Goal: Information Seeking & Learning: Check status

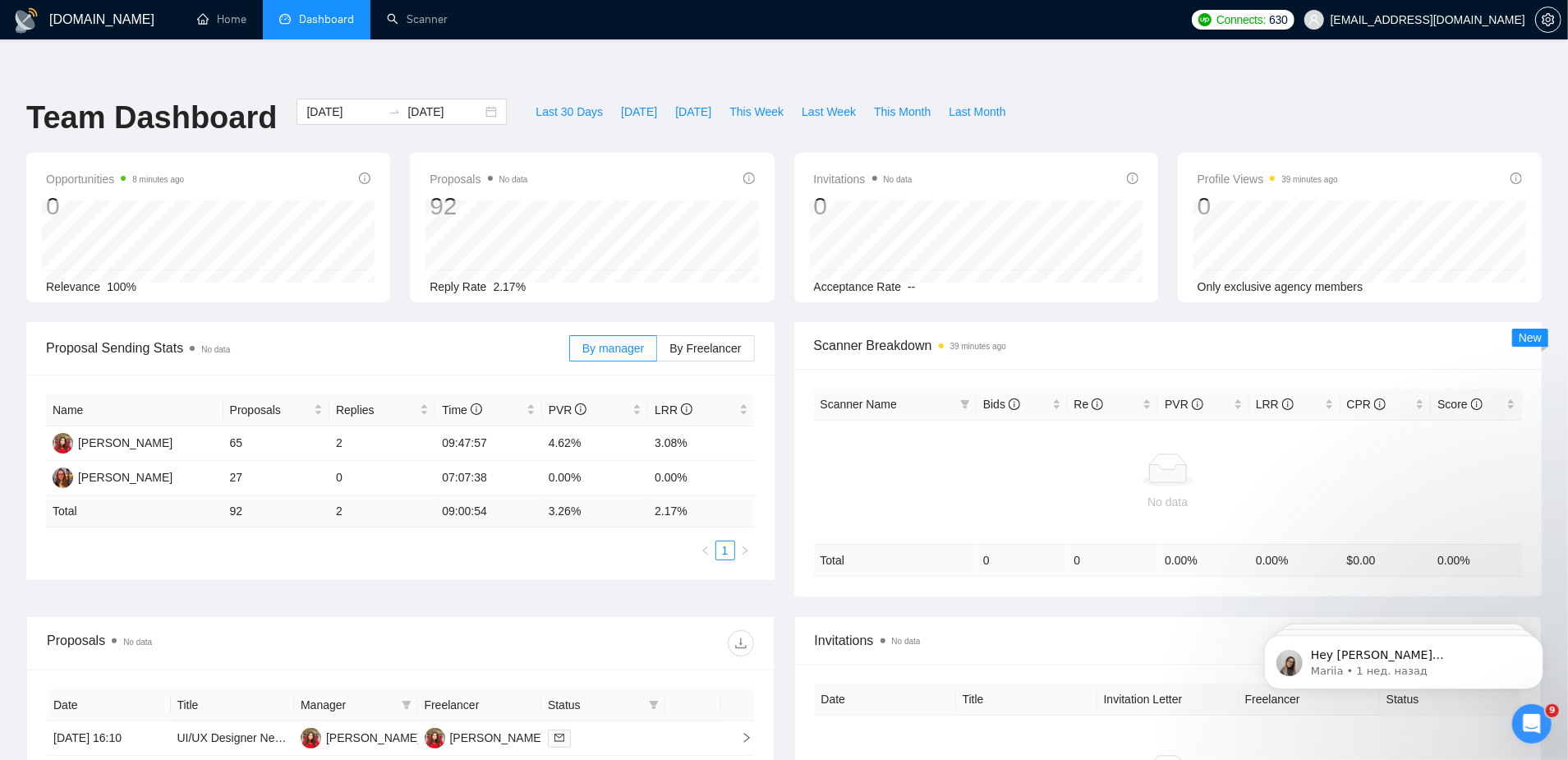
click at [299, 13] on span "Dashboard" at bounding box center [326, 19] width 55 height 14
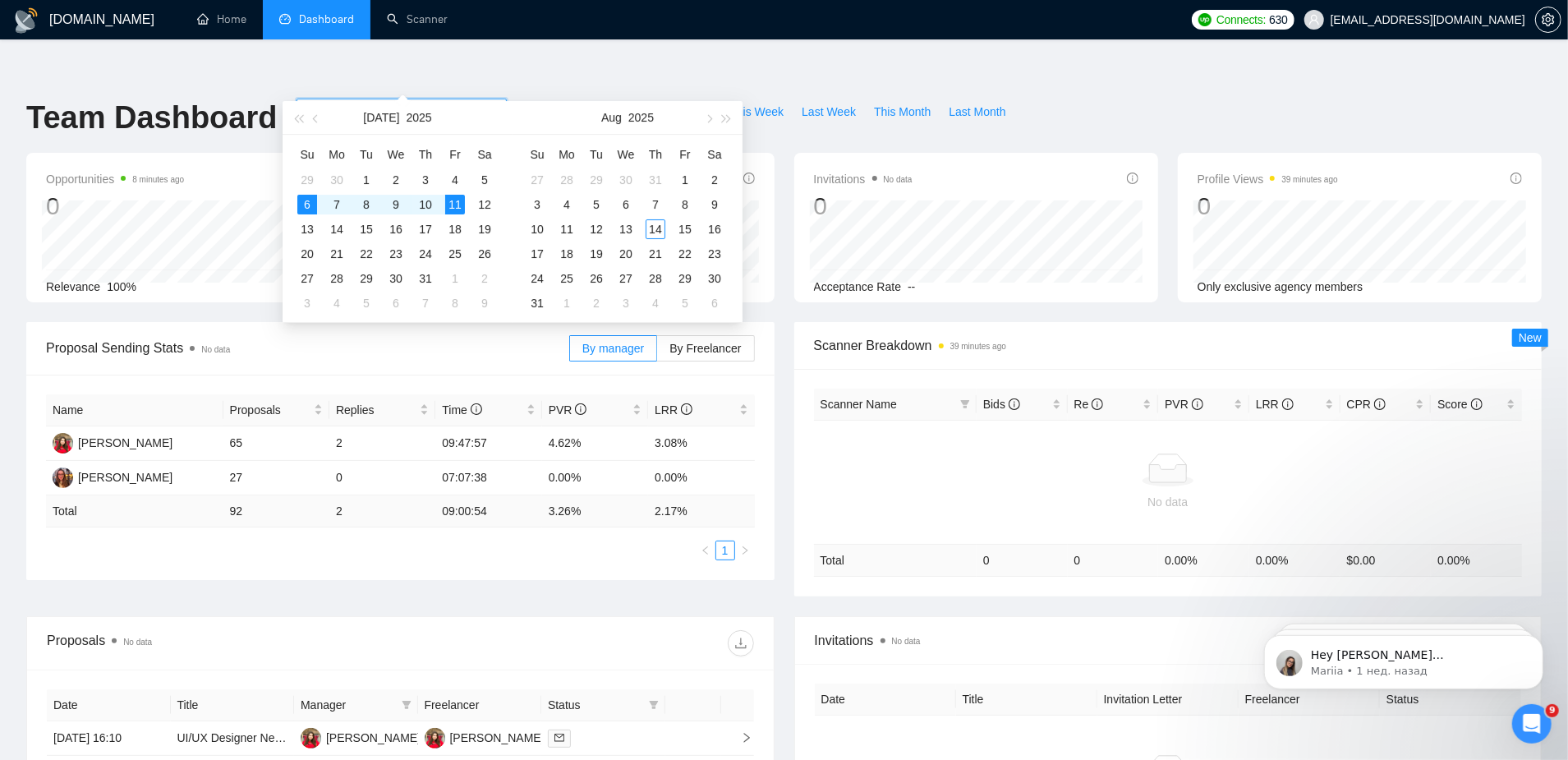
click at [435, 103] on input "[DATE]" at bounding box center [445, 112] width 75 height 18
type input "[DATE]"
click at [654, 229] on div "14" at bounding box center [656, 229] width 20 height 20
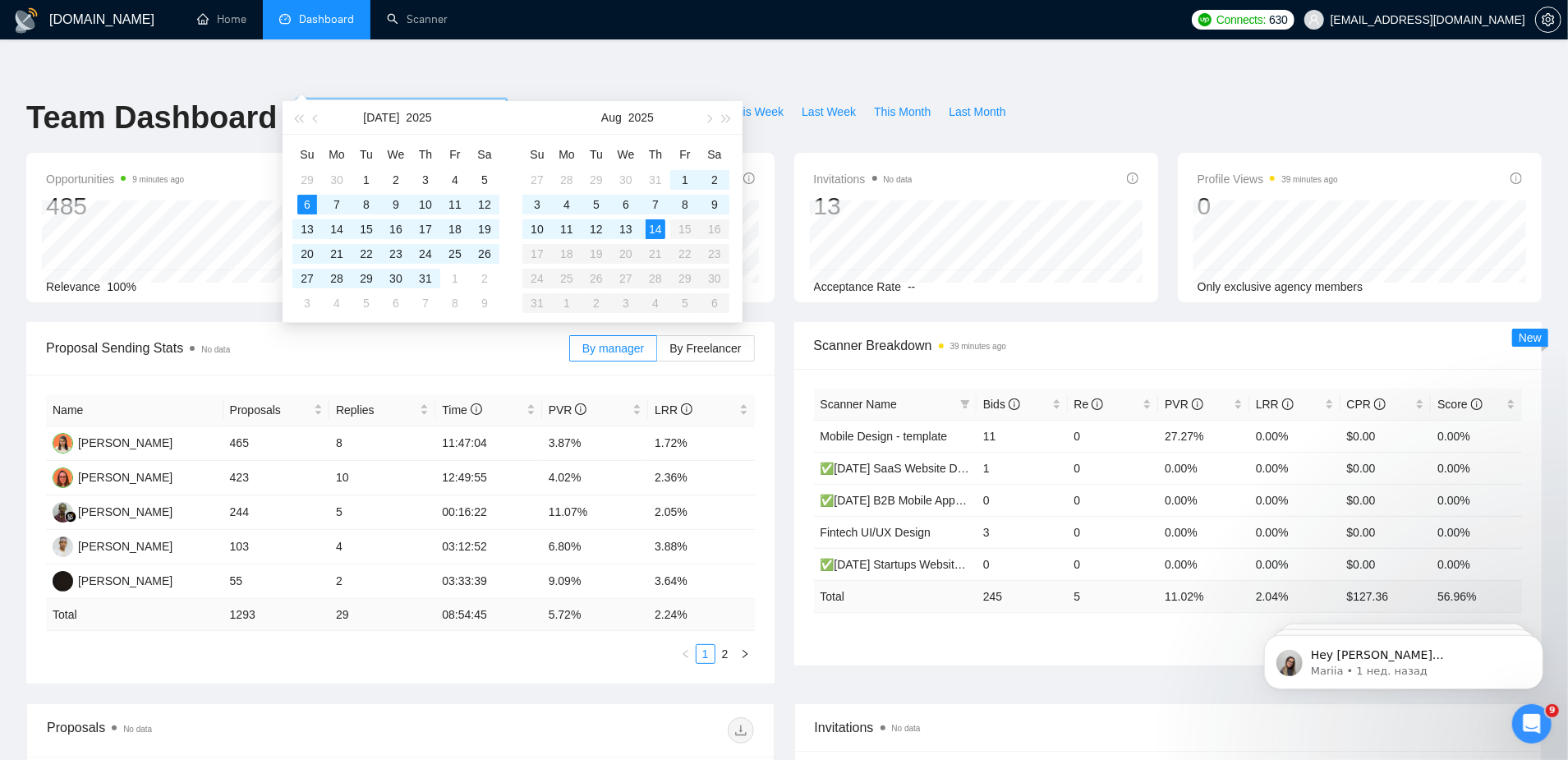
type input "[DATE]"
click at [644, 224] on td "14" at bounding box center [655, 229] width 29 height 25
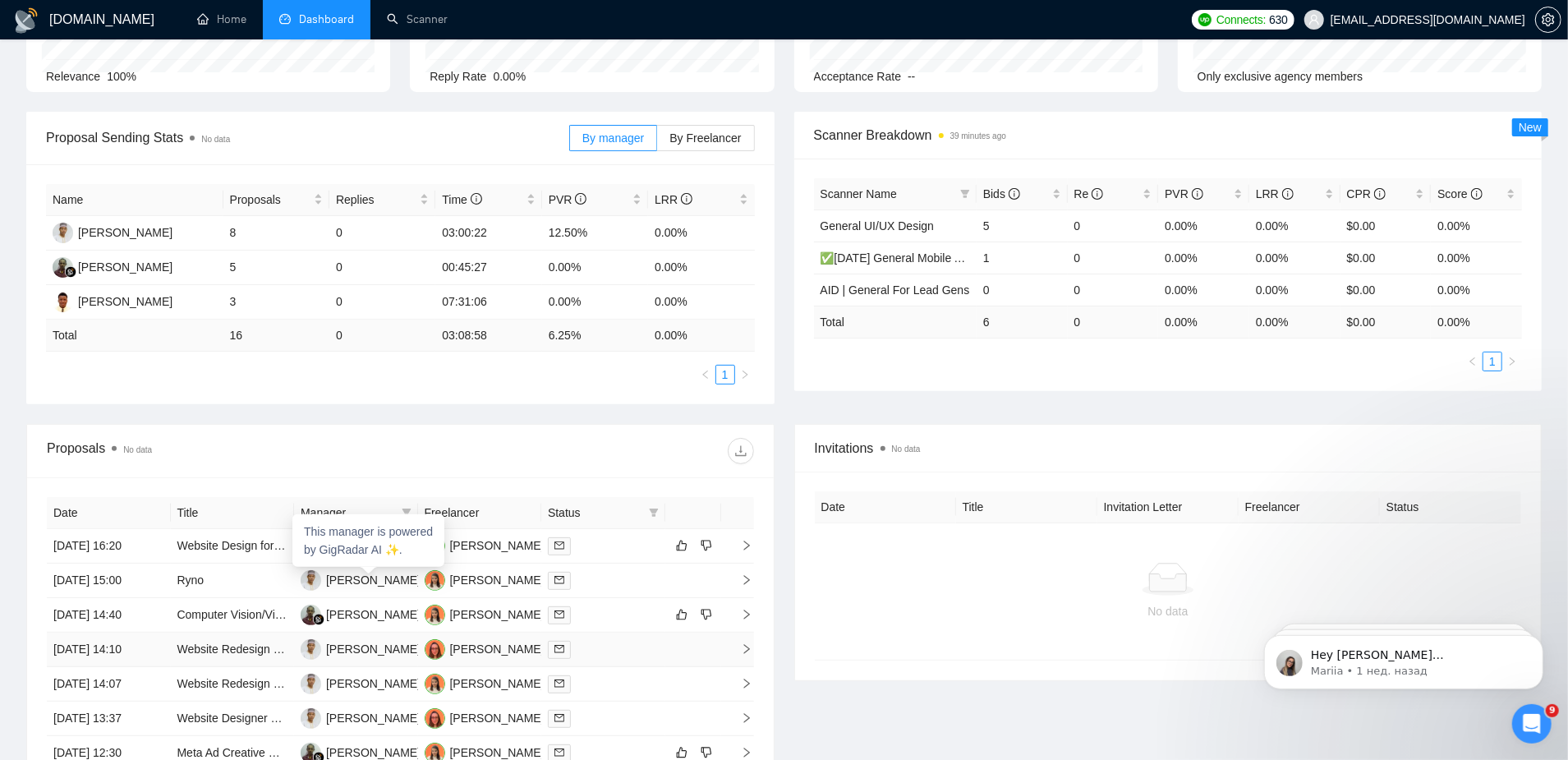
scroll to position [254, 0]
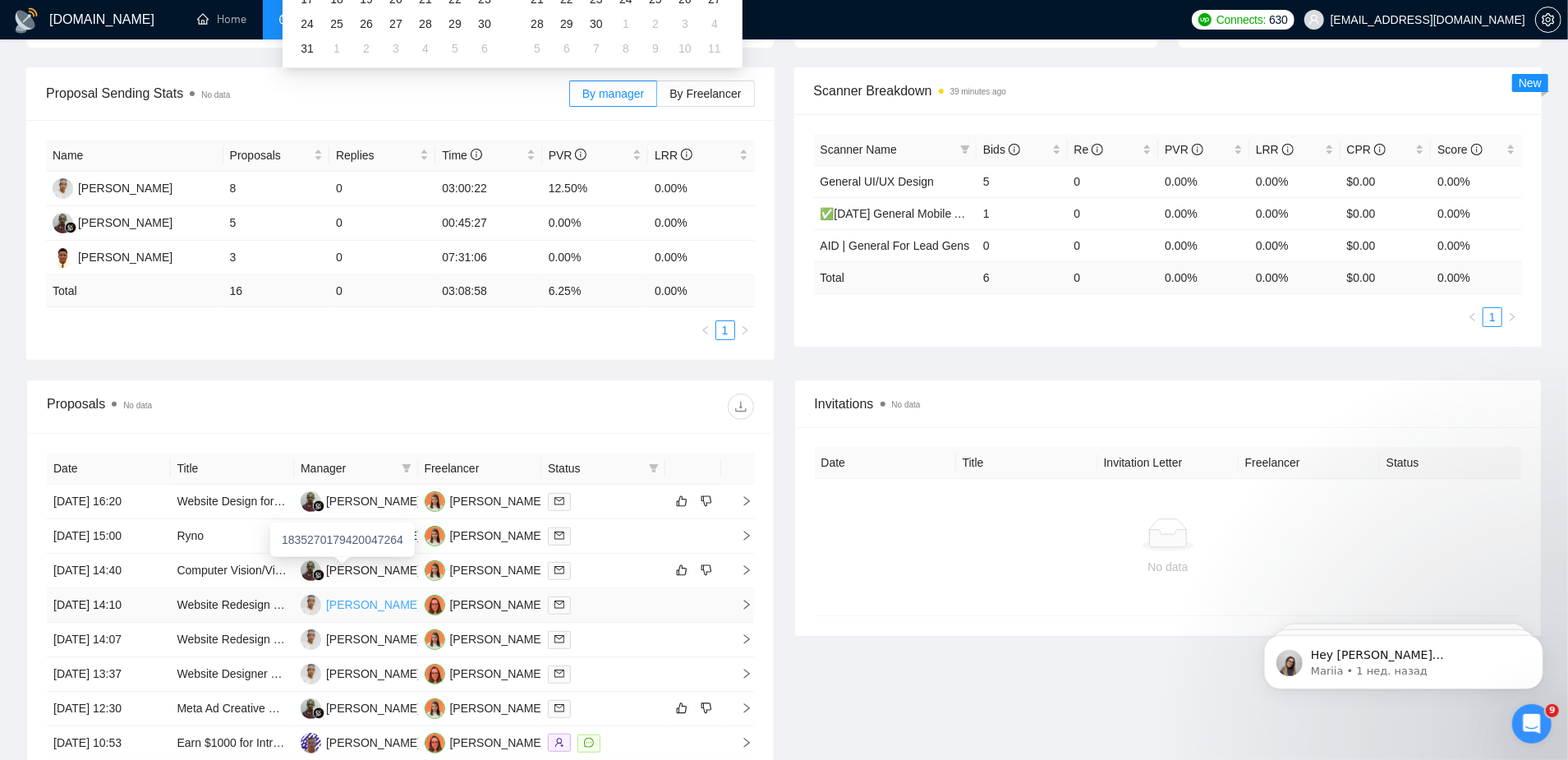
click at [368, 596] on div "[PERSON_NAME]" at bounding box center [373, 605] width 94 height 18
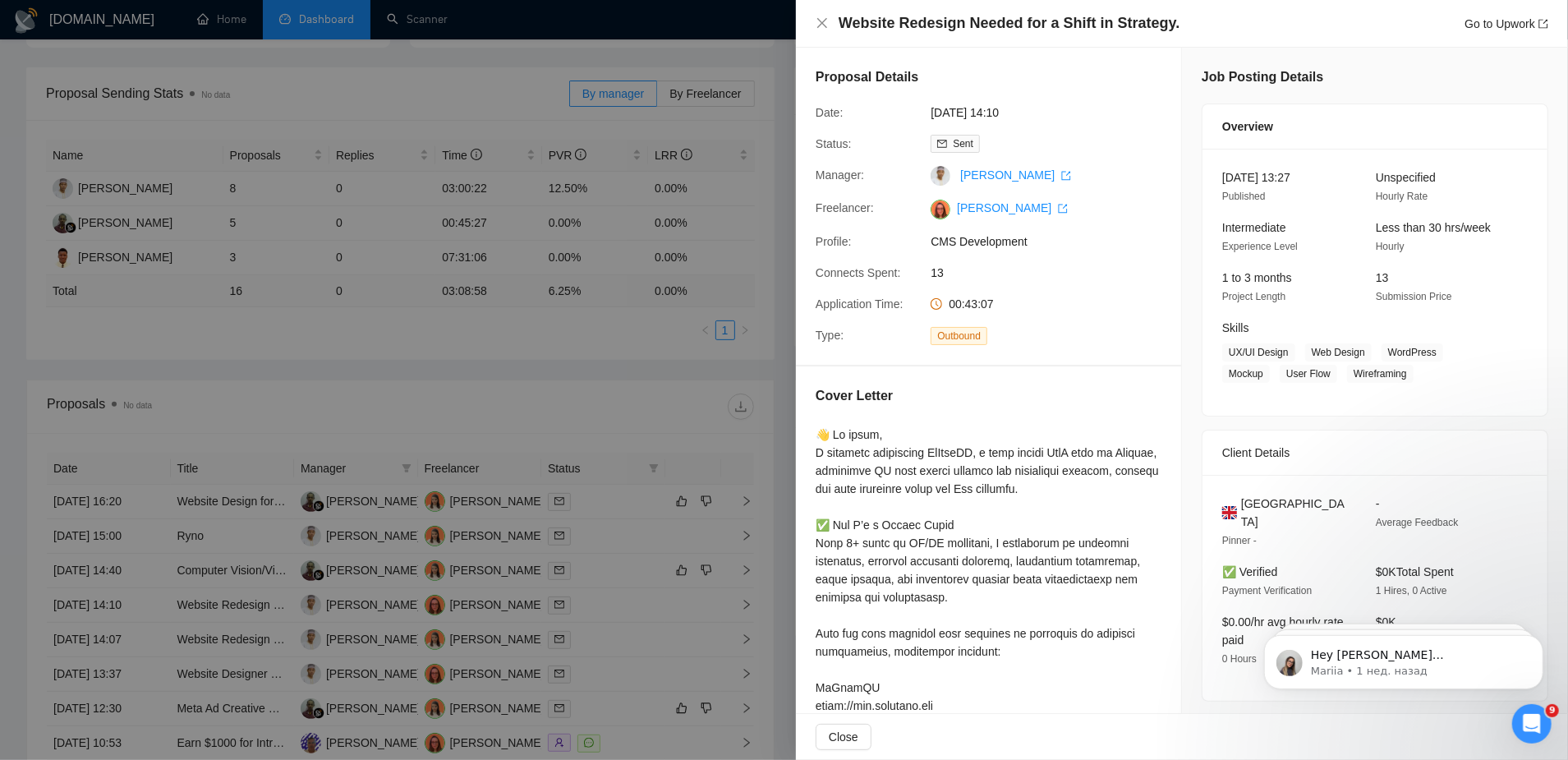
click at [347, 570] on div at bounding box center [784, 380] width 1568 height 760
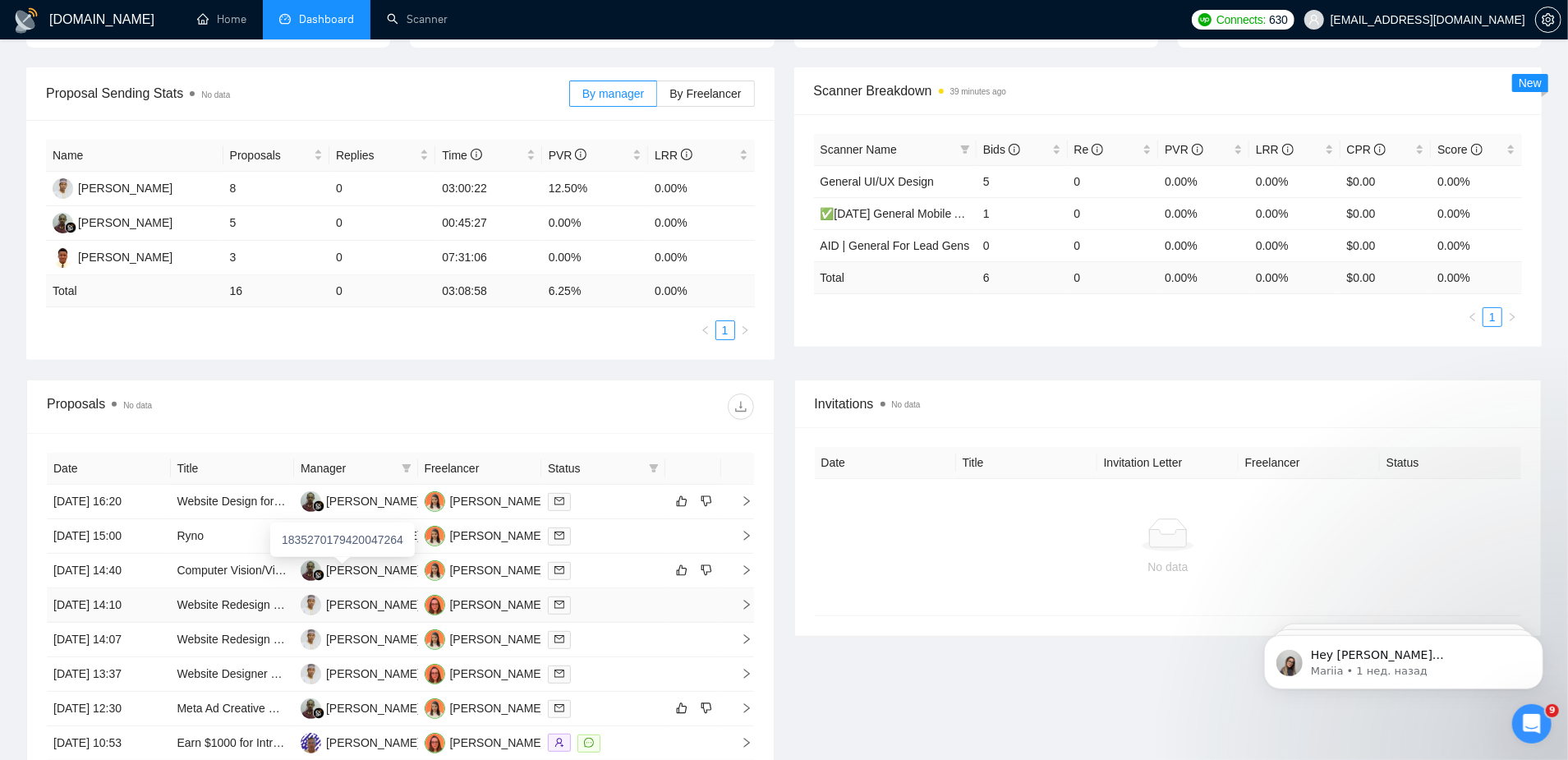
click at [347, 596] on div "[PERSON_NAME]" at bounding box center [373, 605] width 94 height 18
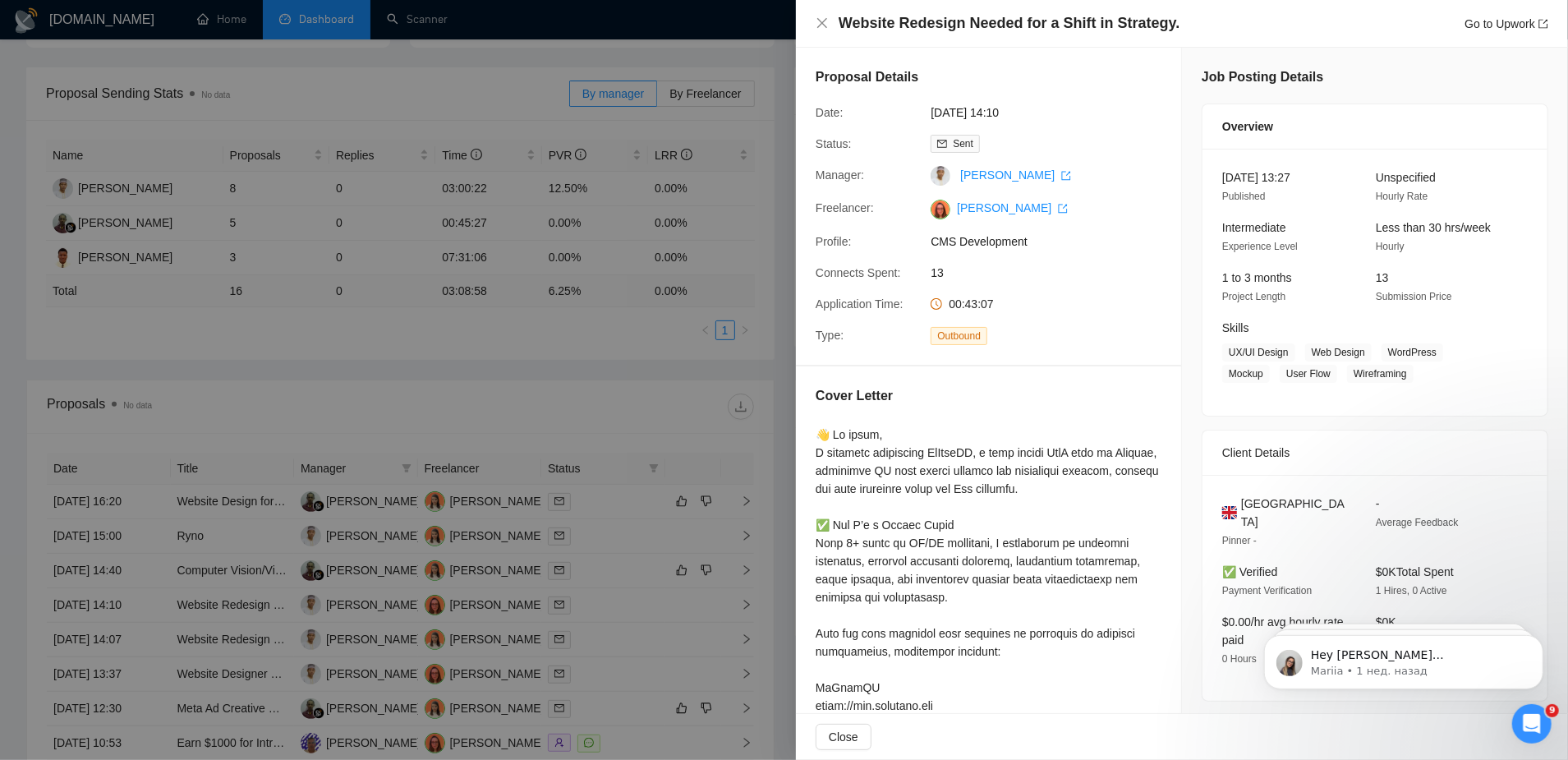
click at [374, 602] on div at bounding box center [784, 380] width 1568 height 760
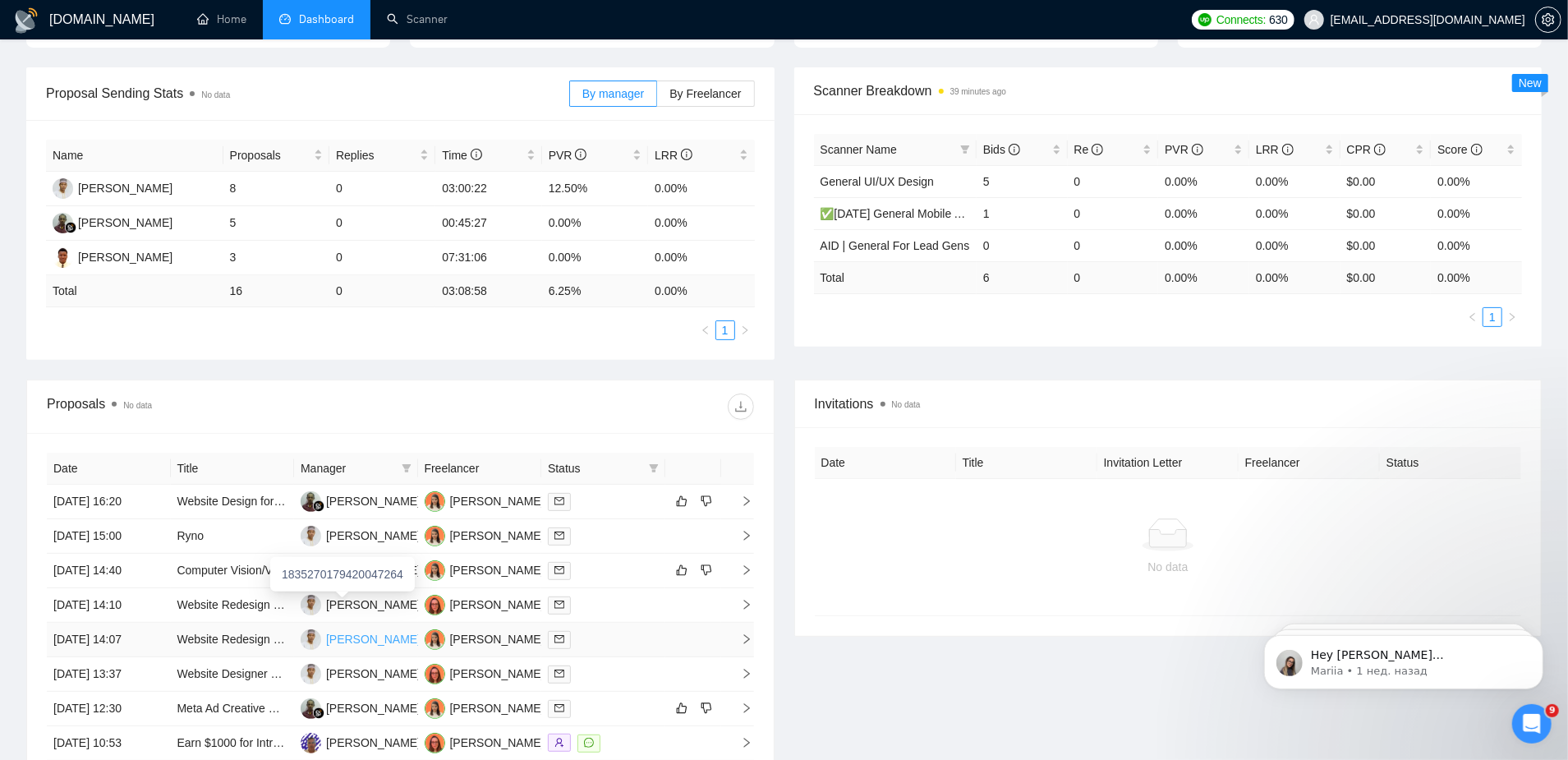
click at [366, 630] on div "[PERSON_NAME]" at bounding box center [373, 639] width 94 height 18
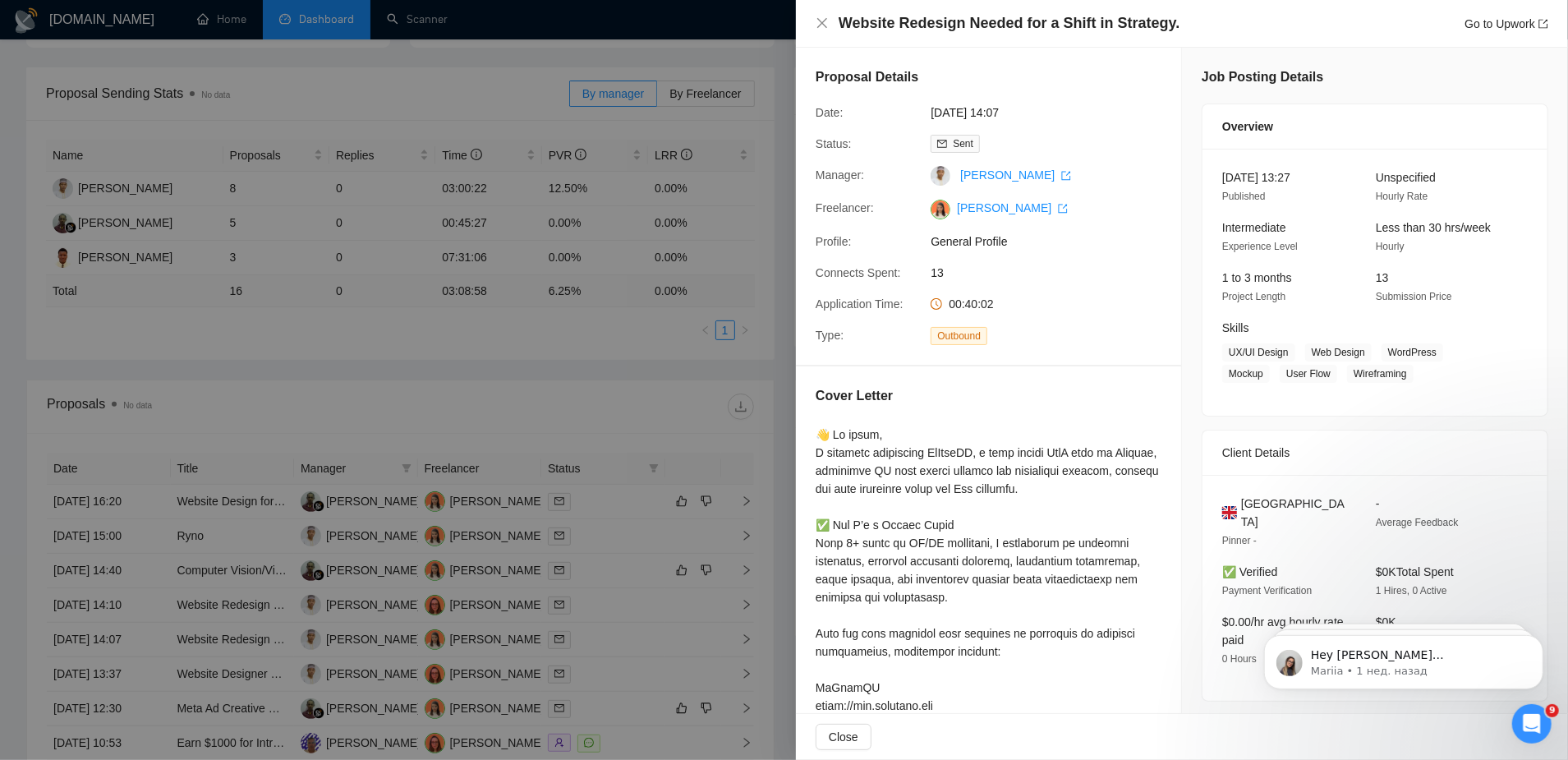
click at [1038, 97] on div "Proposal Details" at bounding box center [988, 85] width 346 height 36
click at [308, 365] on div at bounding box center [784, 380] width 1568 height 760
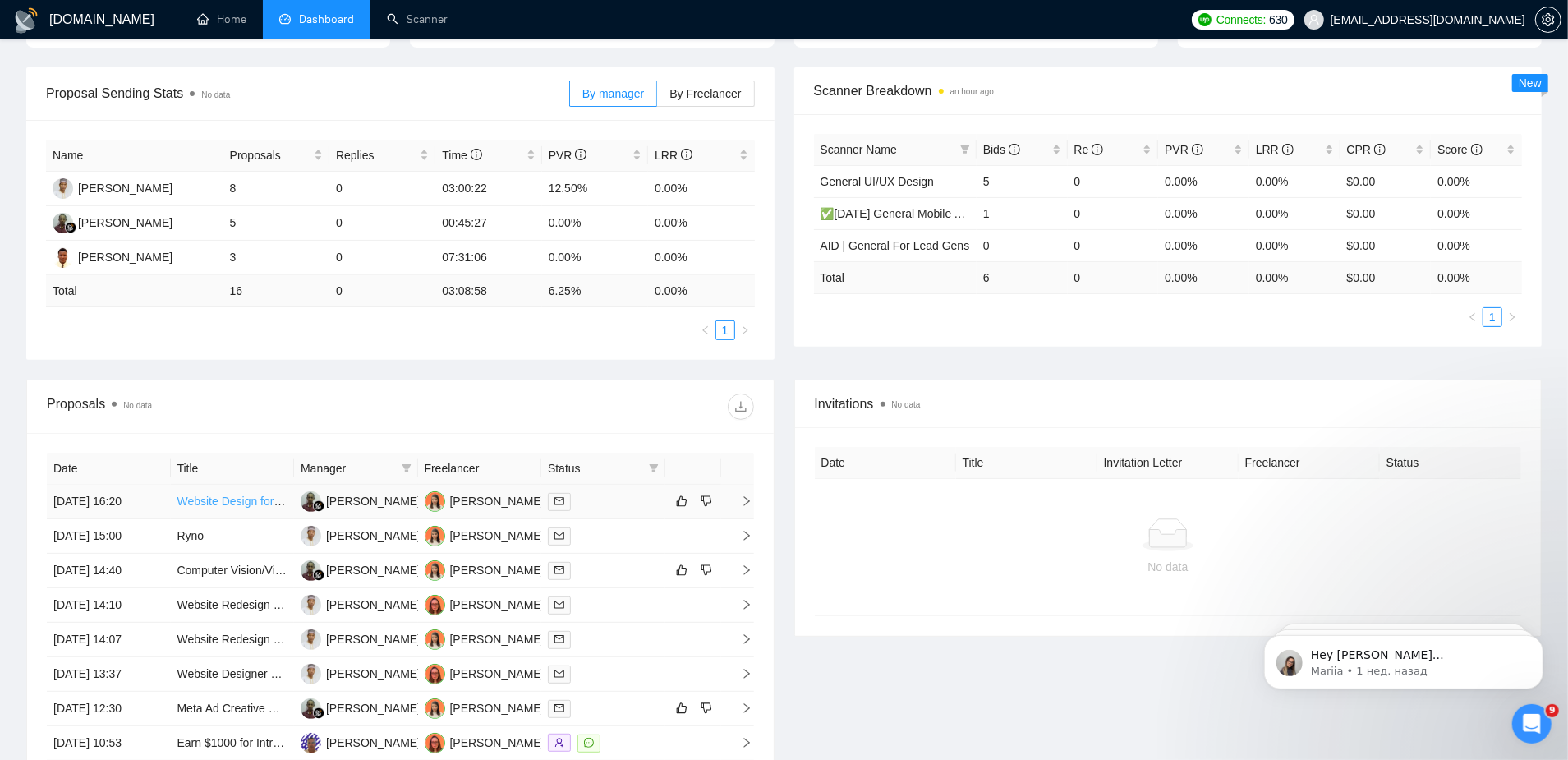
click at [237, 495] on link "Website Design for Small Chemistry Startup" at bounding box center [289, 501] width 224 height 13
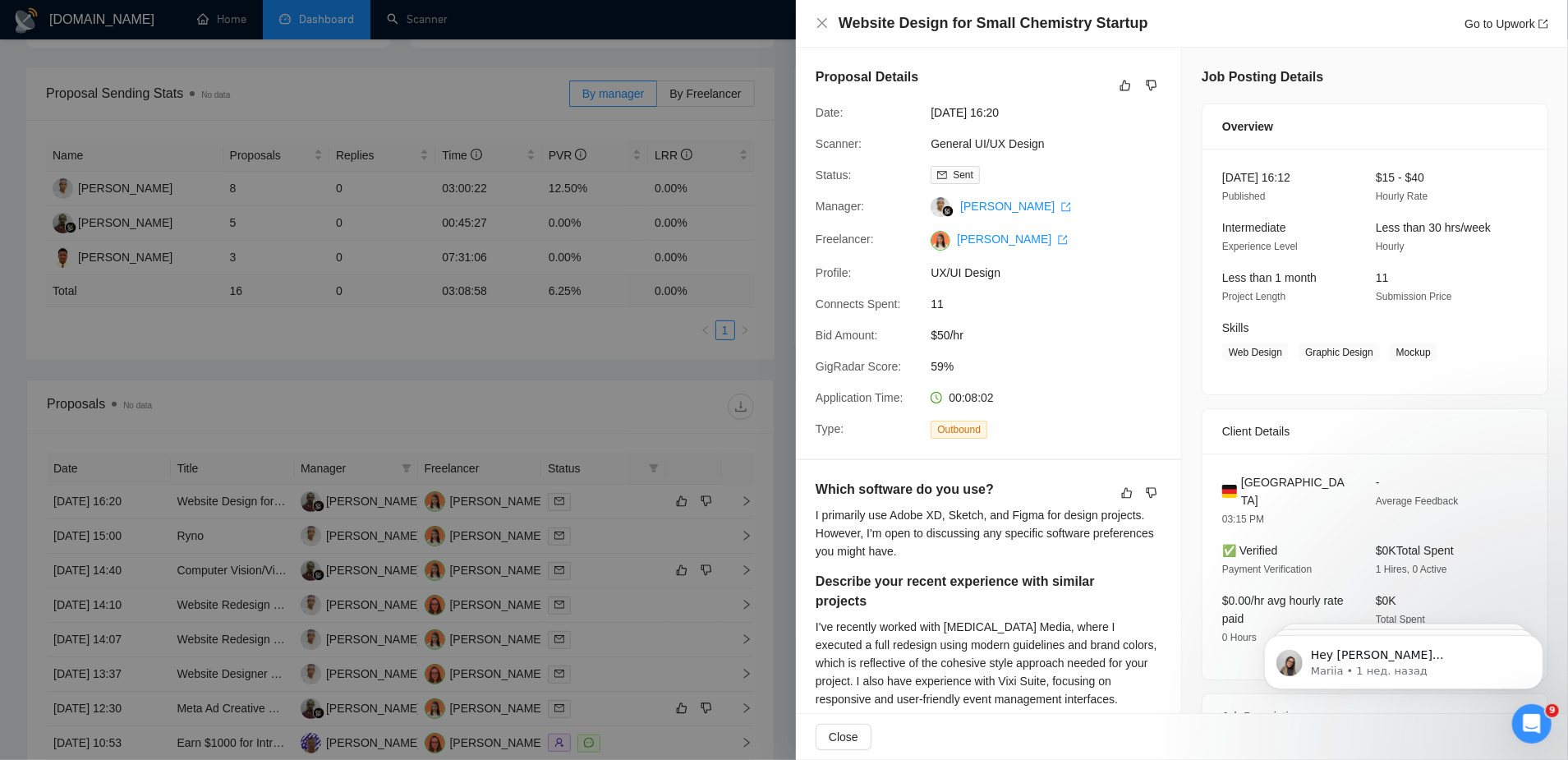
click at [374, 472] on div at bounding box center [784, 380] width 1568 height 760
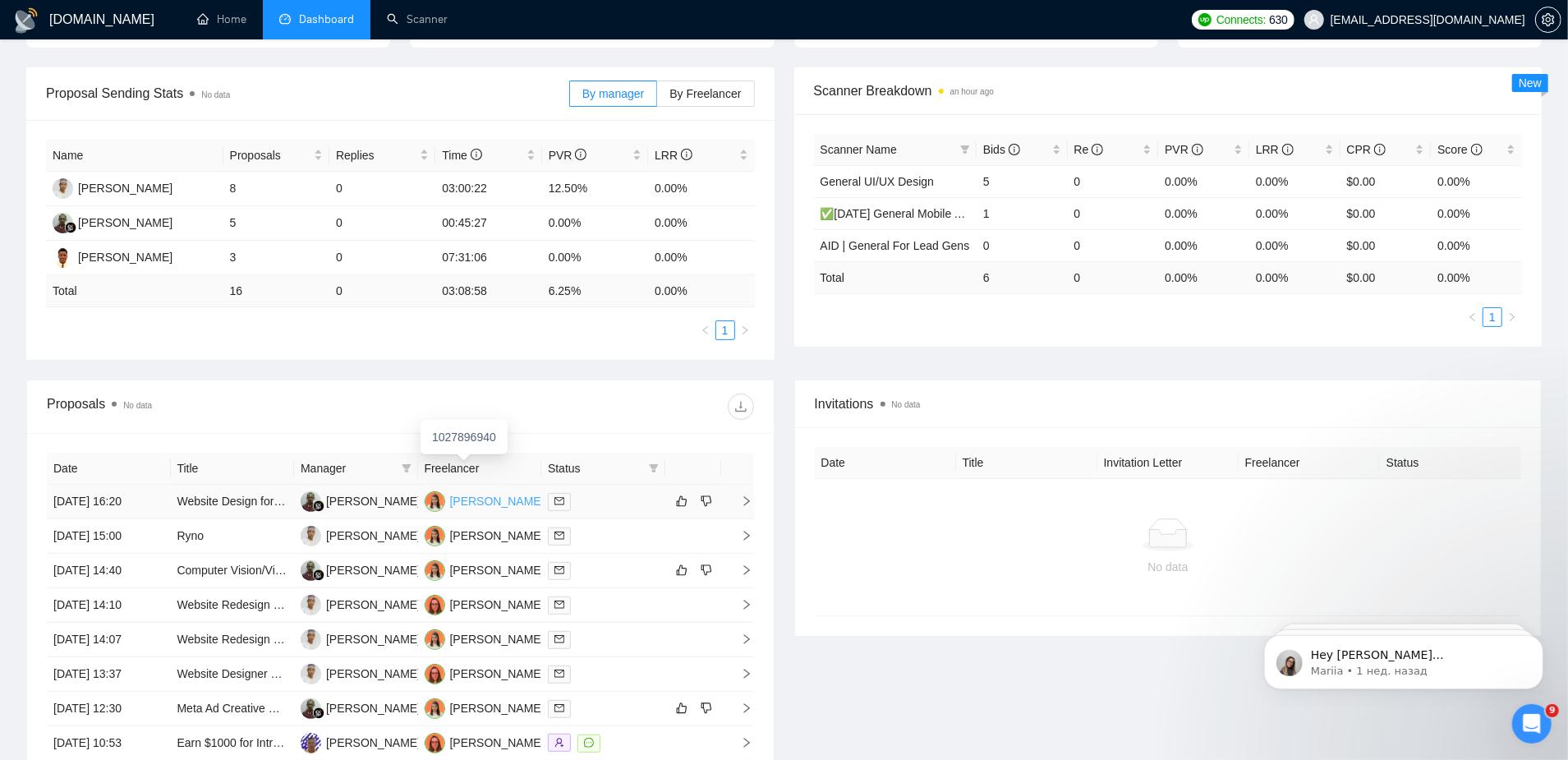
click at [460, 492] on div "[PERSON_NAME]" at bounding box center [497, 501] width 94 height 18
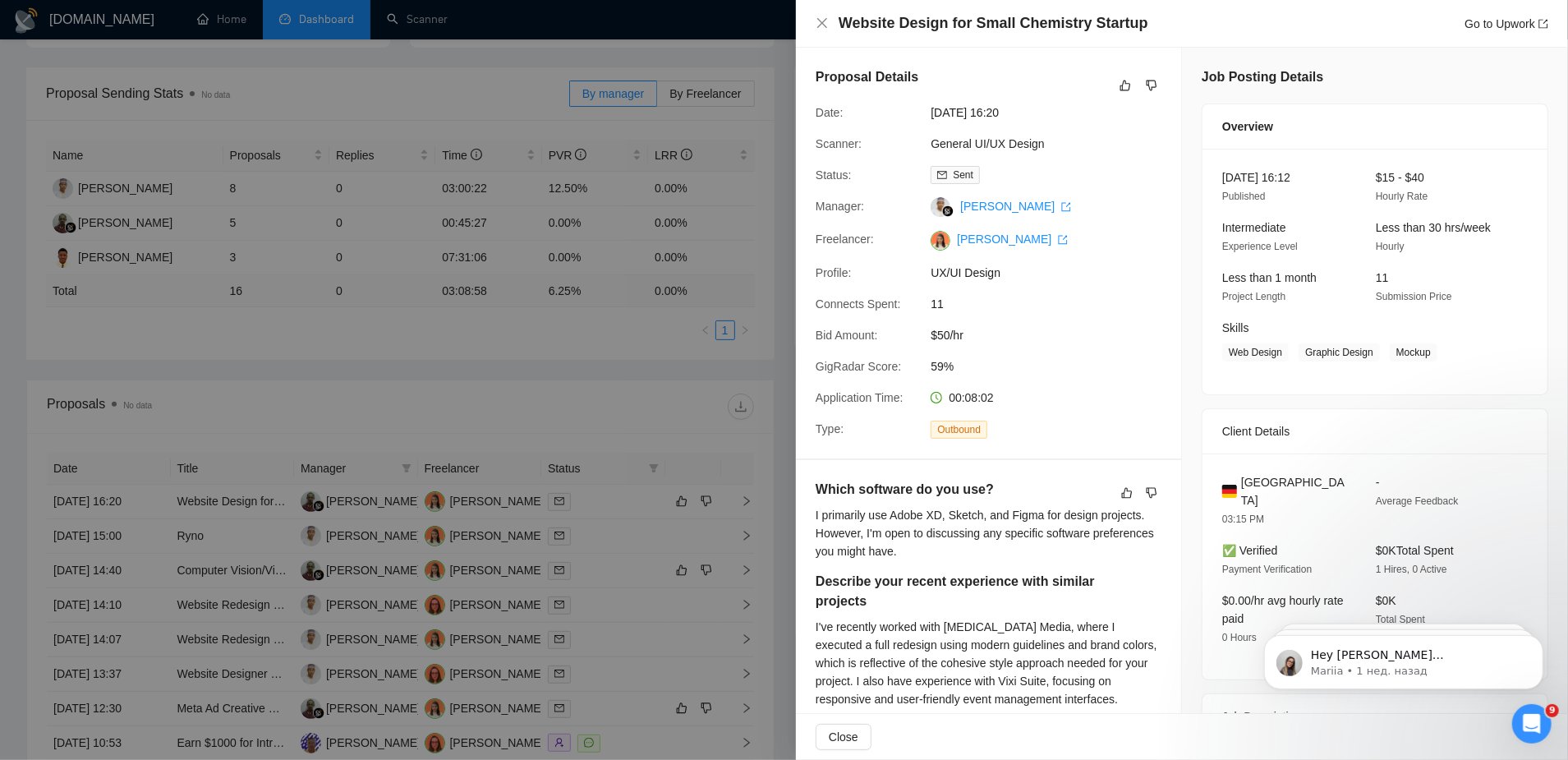
click at [209, 464] on div at bounding box center [784, 380] width 1568 height 760
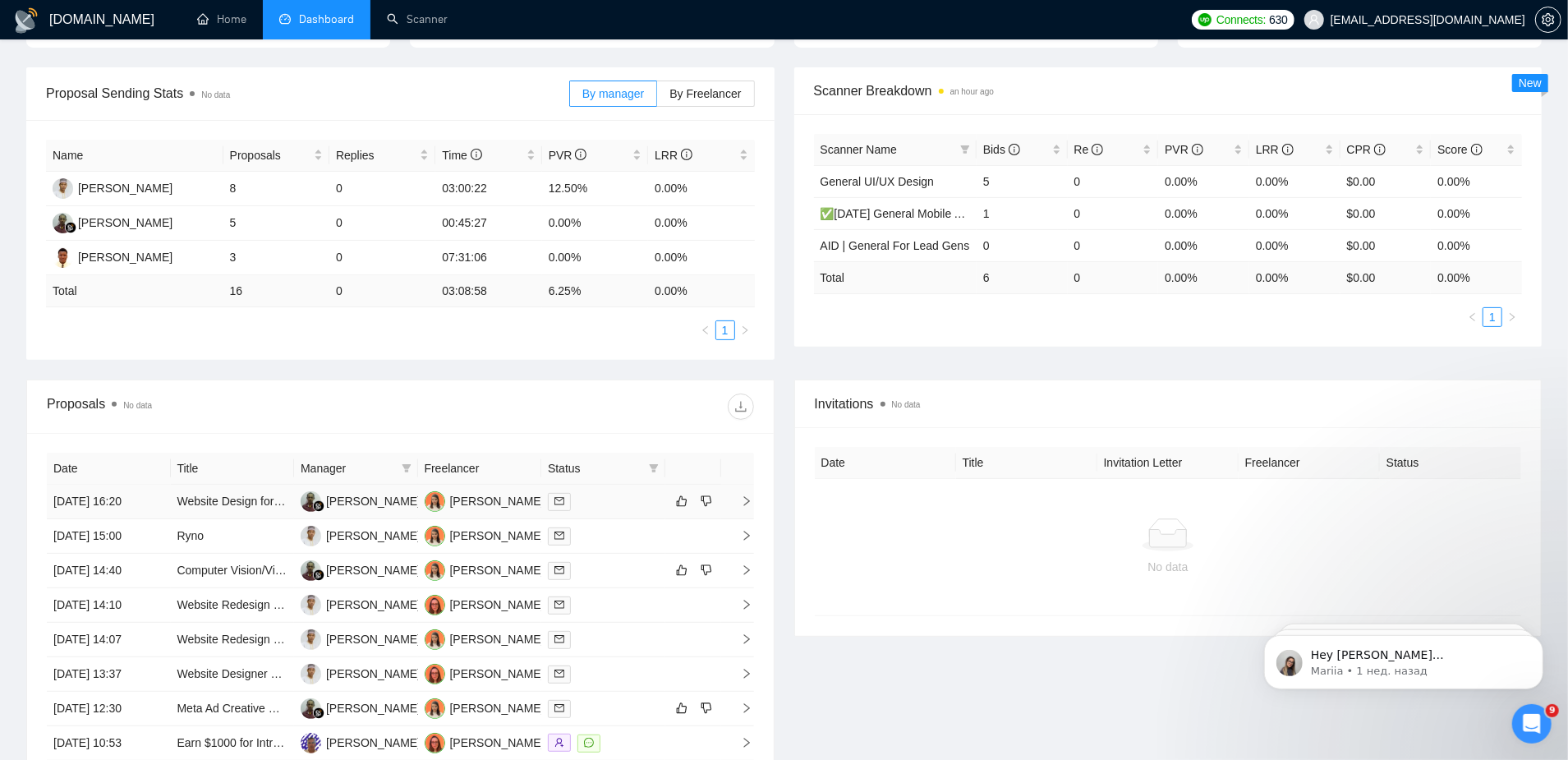
click at [209, 495] on link "Website Design for Small Chemistry Startup" at bounding box center [289, 501] width 224 height 13
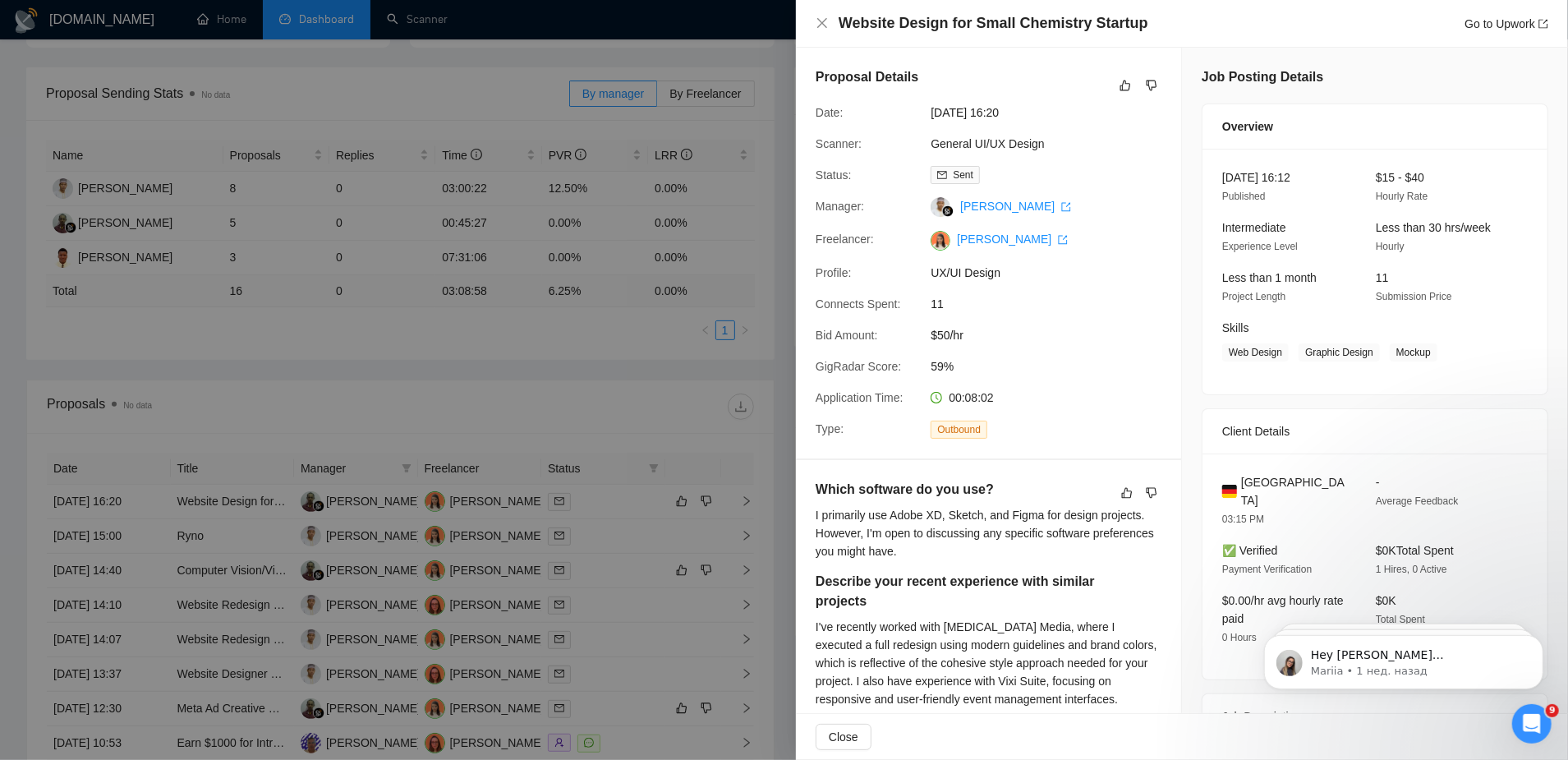
click at [814, 18] on div "Website Design for Small Chemistry Startup Go to Upwork" at bounding box center [1182, 23] width 772 height 48
click at [820, 20] on icon "close" at bounding box center [822, 23] width 13 height 13
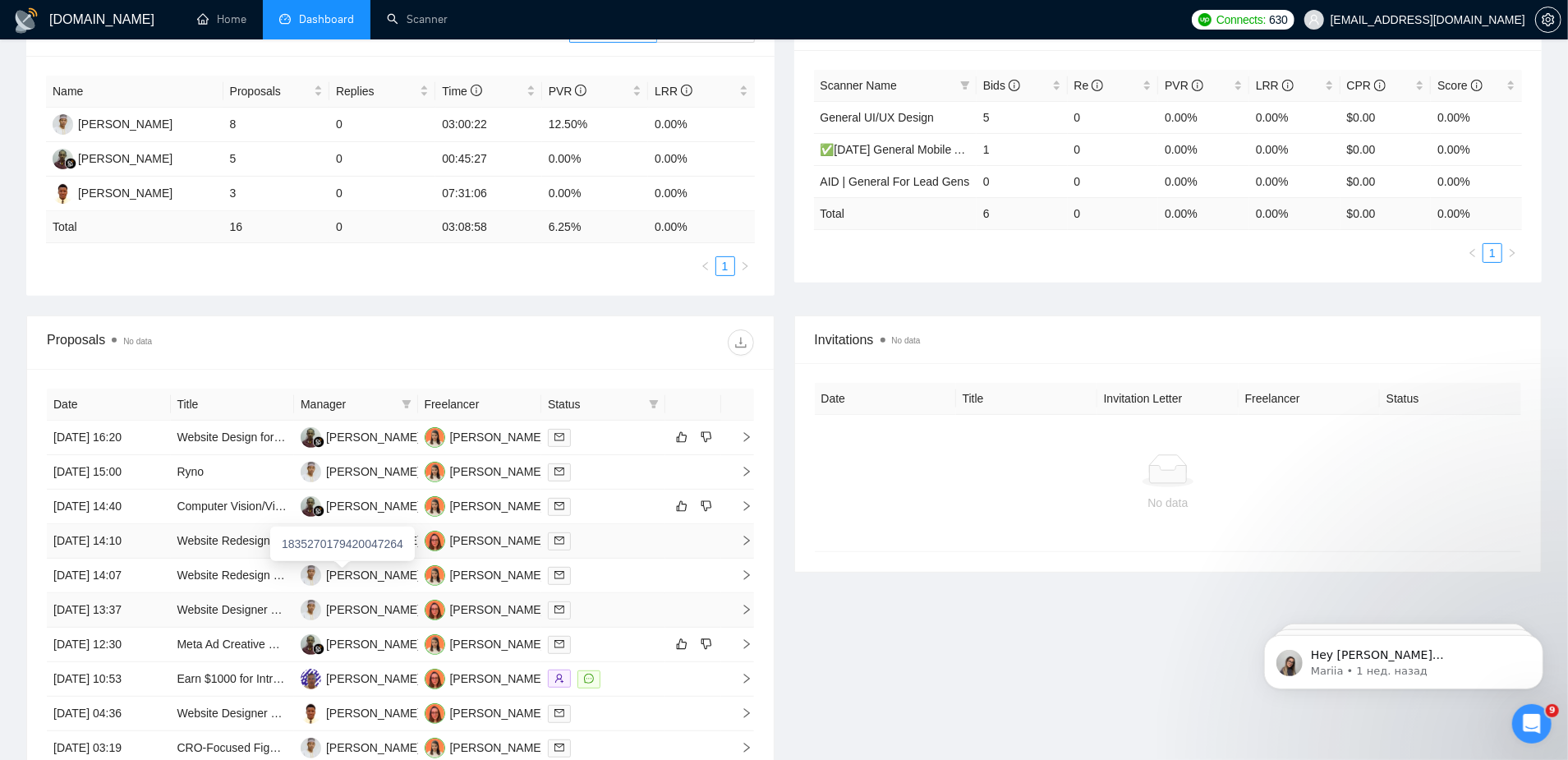
scroll to position [323, 0]
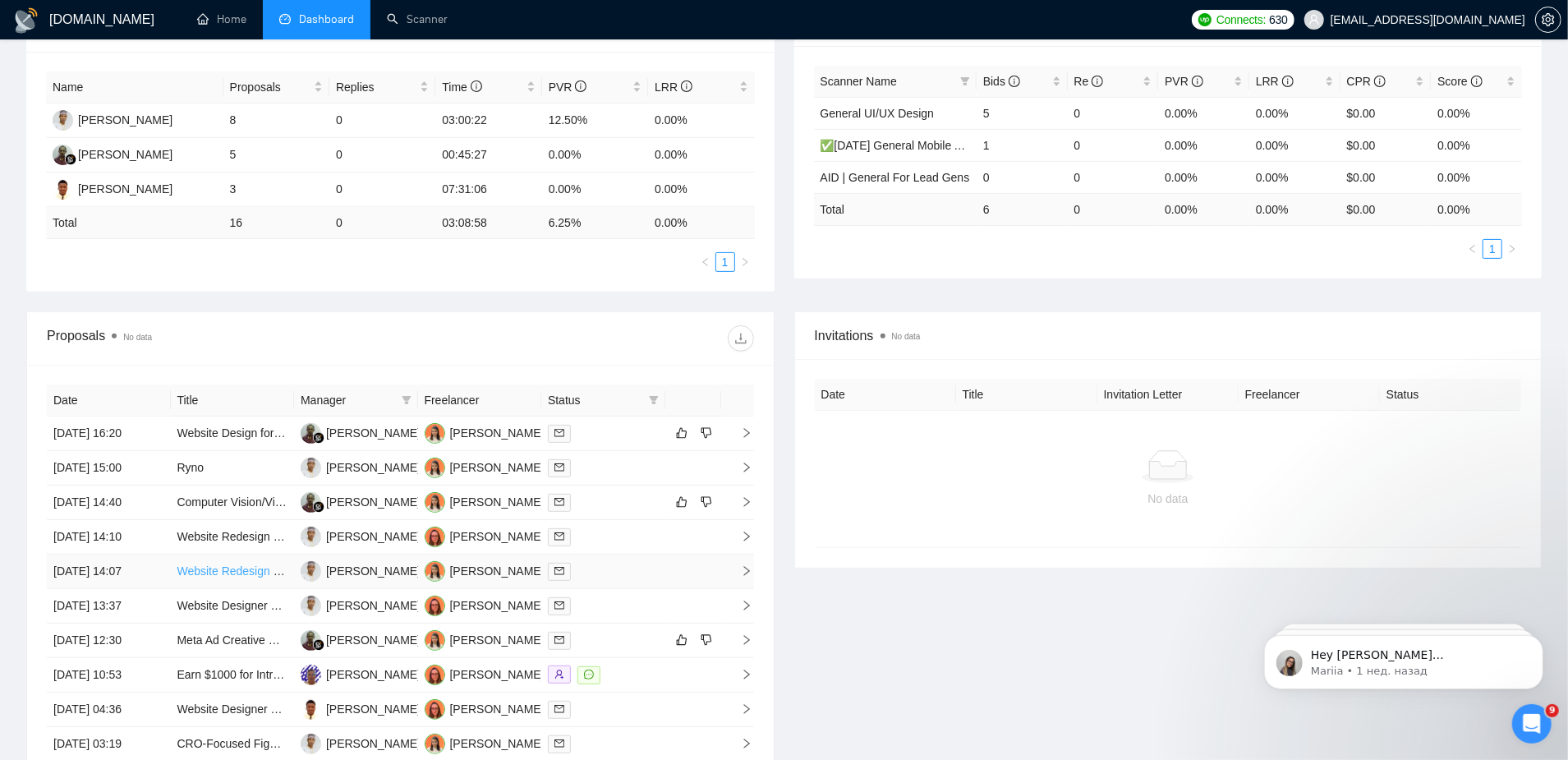
click at [205, 565] on link "Website Redesign Needed for a Shift in Strategy." at bounding box center [302, 571] width 249 height 13
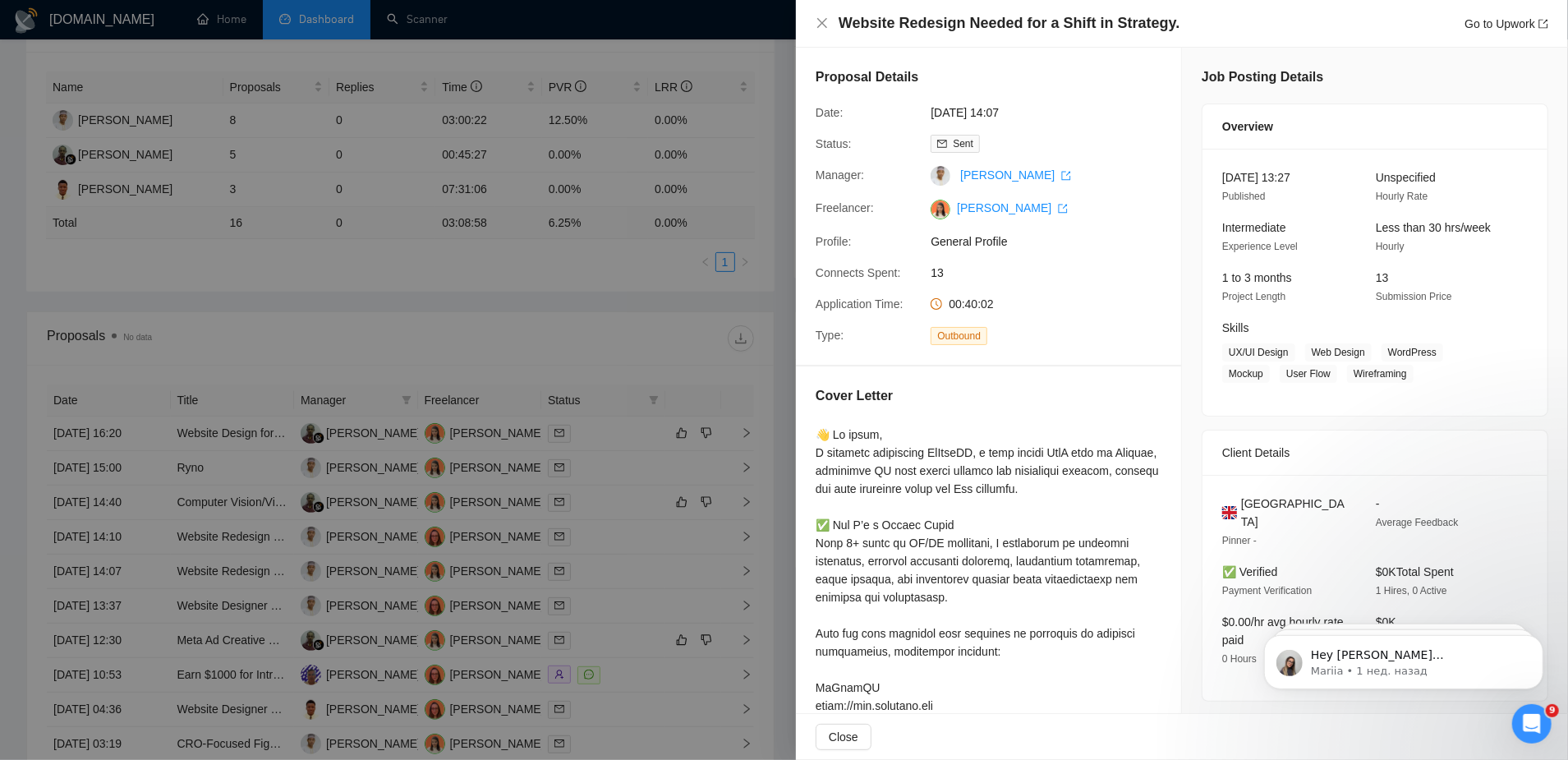
click at [229, 501] on div at bounding box center [784, 380] width 1568 height 760
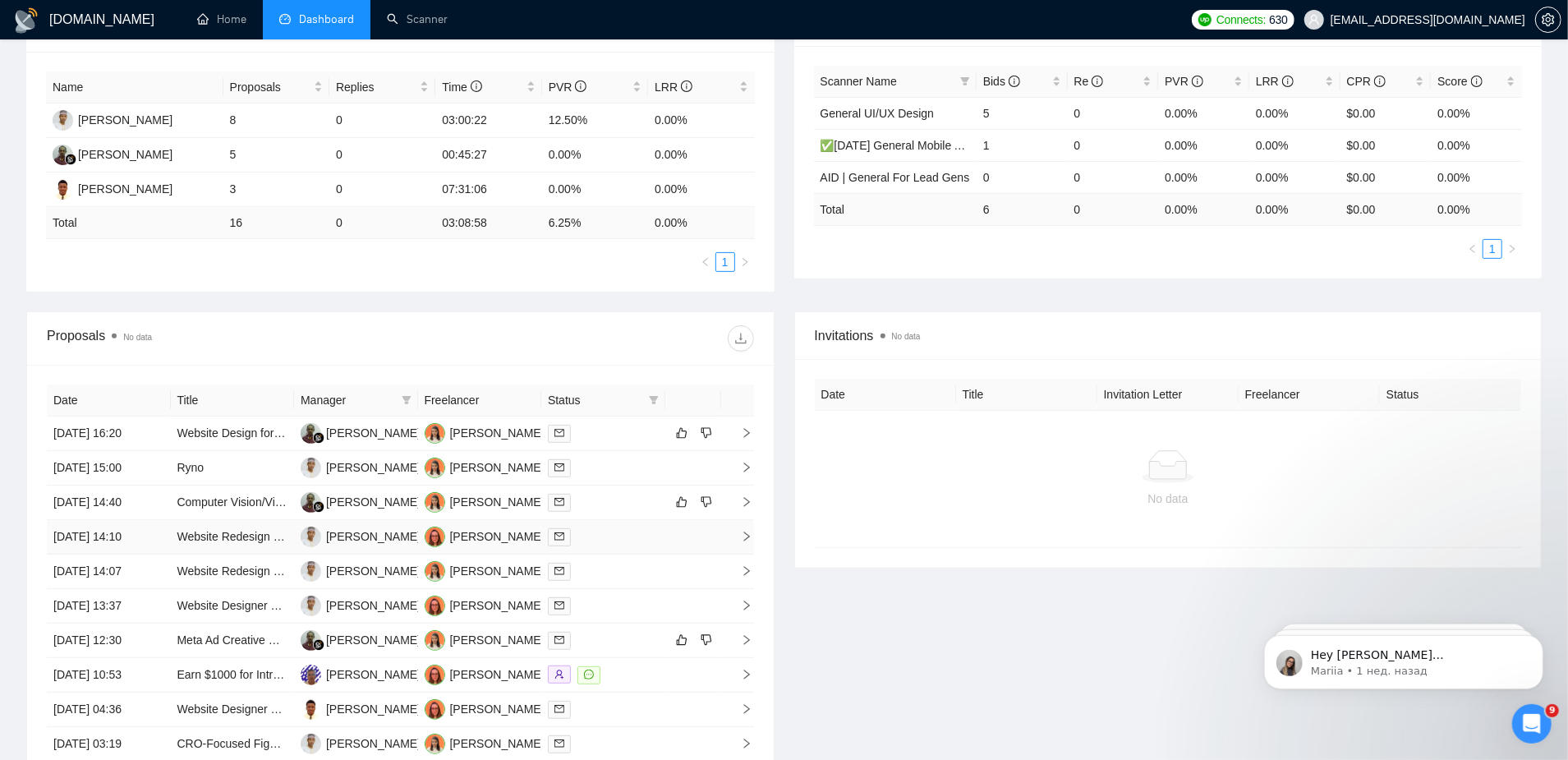
click at [229, 530] on link "Website Redesign Needed for a Shift in Strategy." at bounding box center [302, 536] width 249 height 13
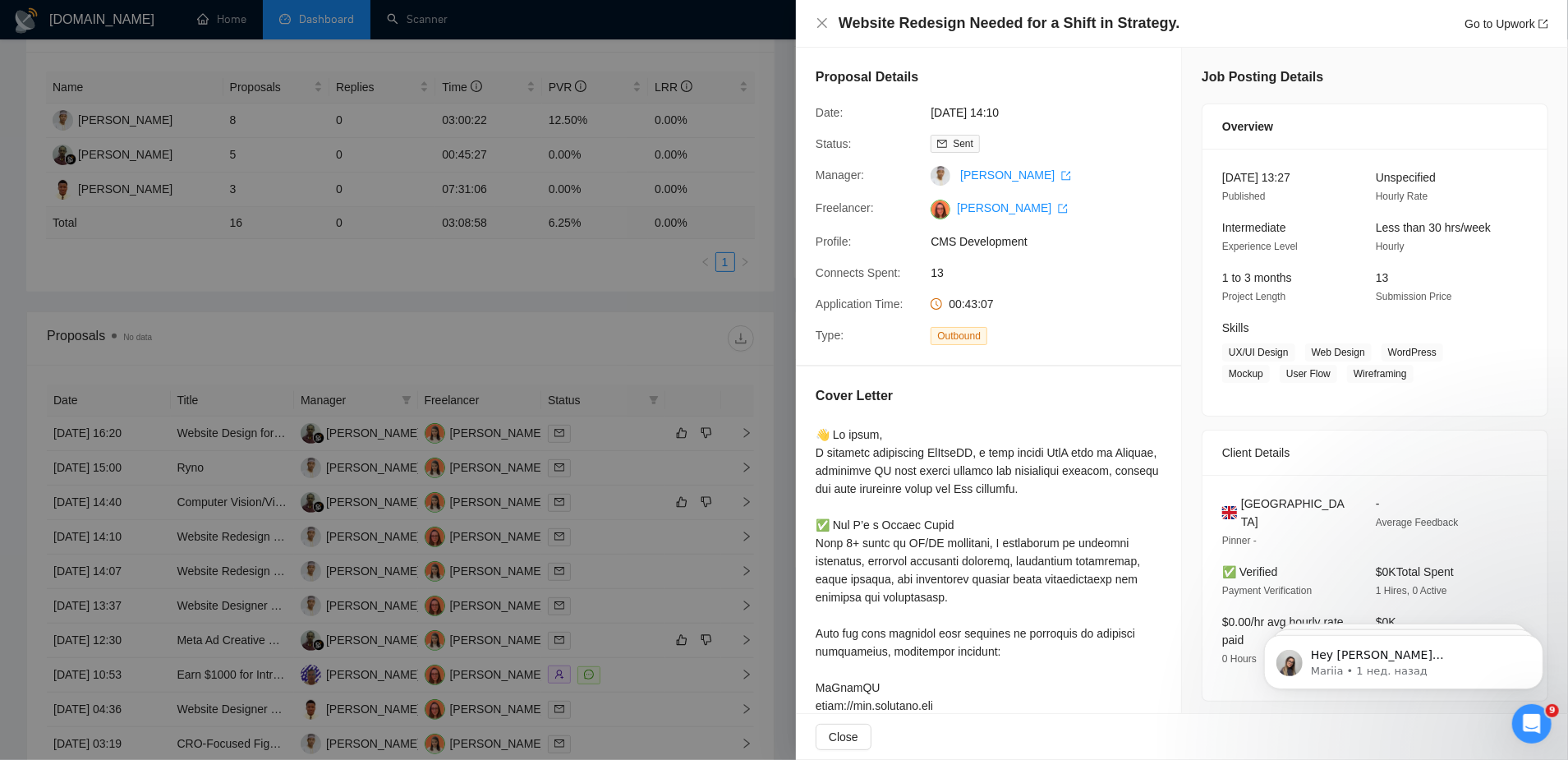
click at [248, 531] on div at bounding box center [784, 380] width 1568 height 760
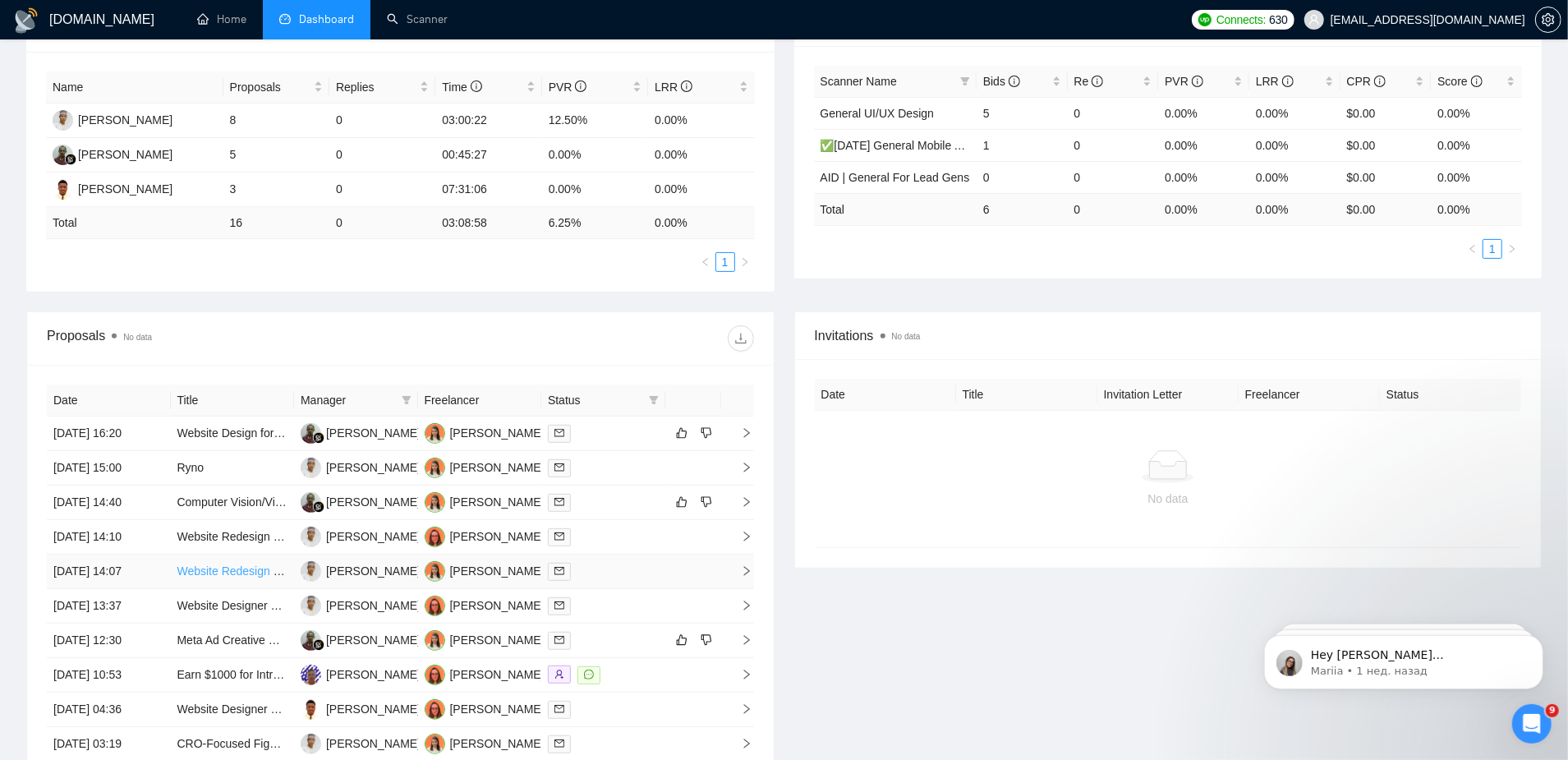
click at [266, 565] on link "Website Redesign Needed for a Shift in Strategy." at bounding box center [302, 571] width 249 height 13
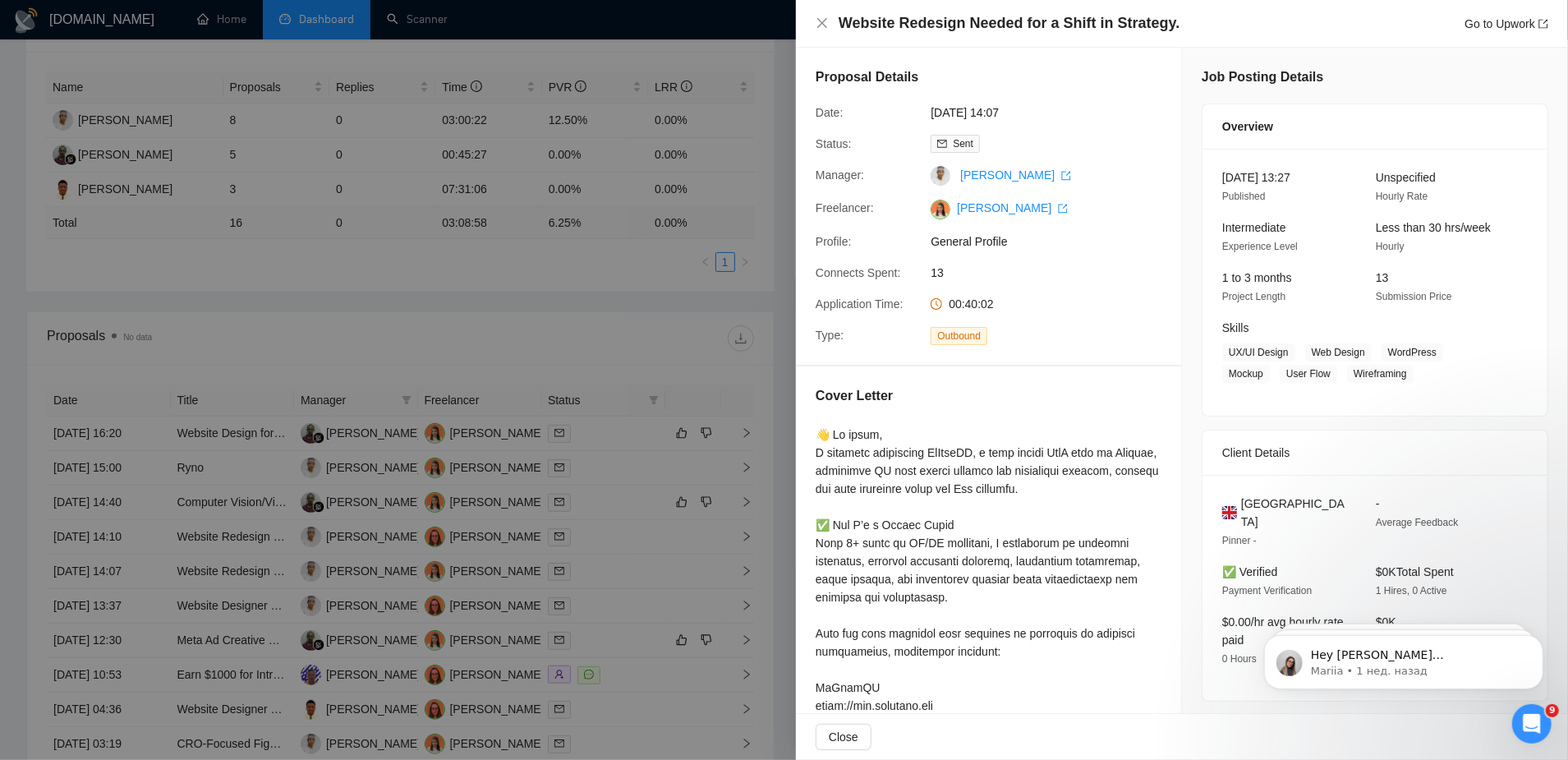
click at [578, 339] on div at bounding box center [784, 380] width 1568 height 760
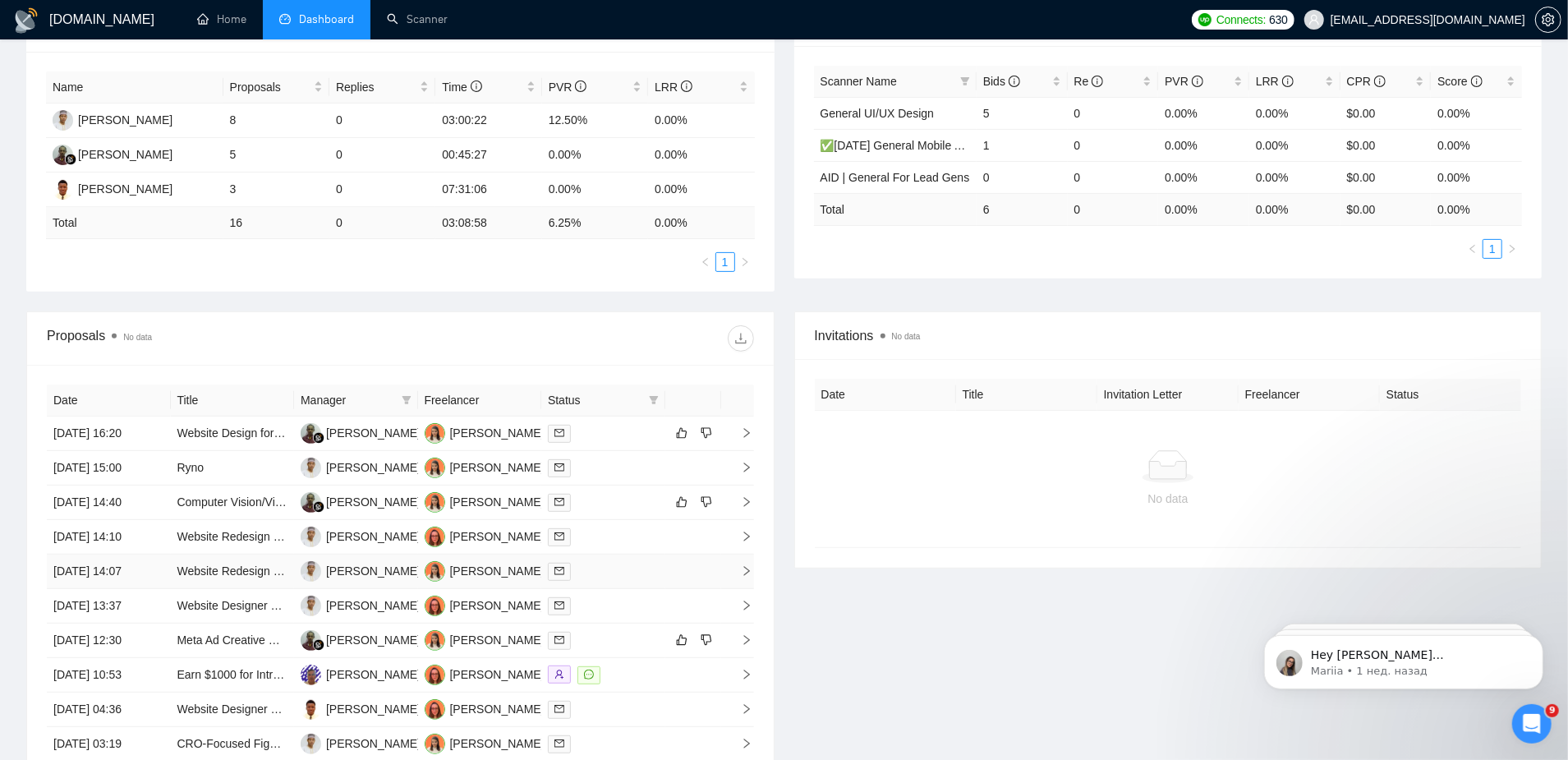
click at [283, 555] on td "Website Redesign Needed for a Shift in Strategy." at bounding box center [233, 571] width 124 height 34
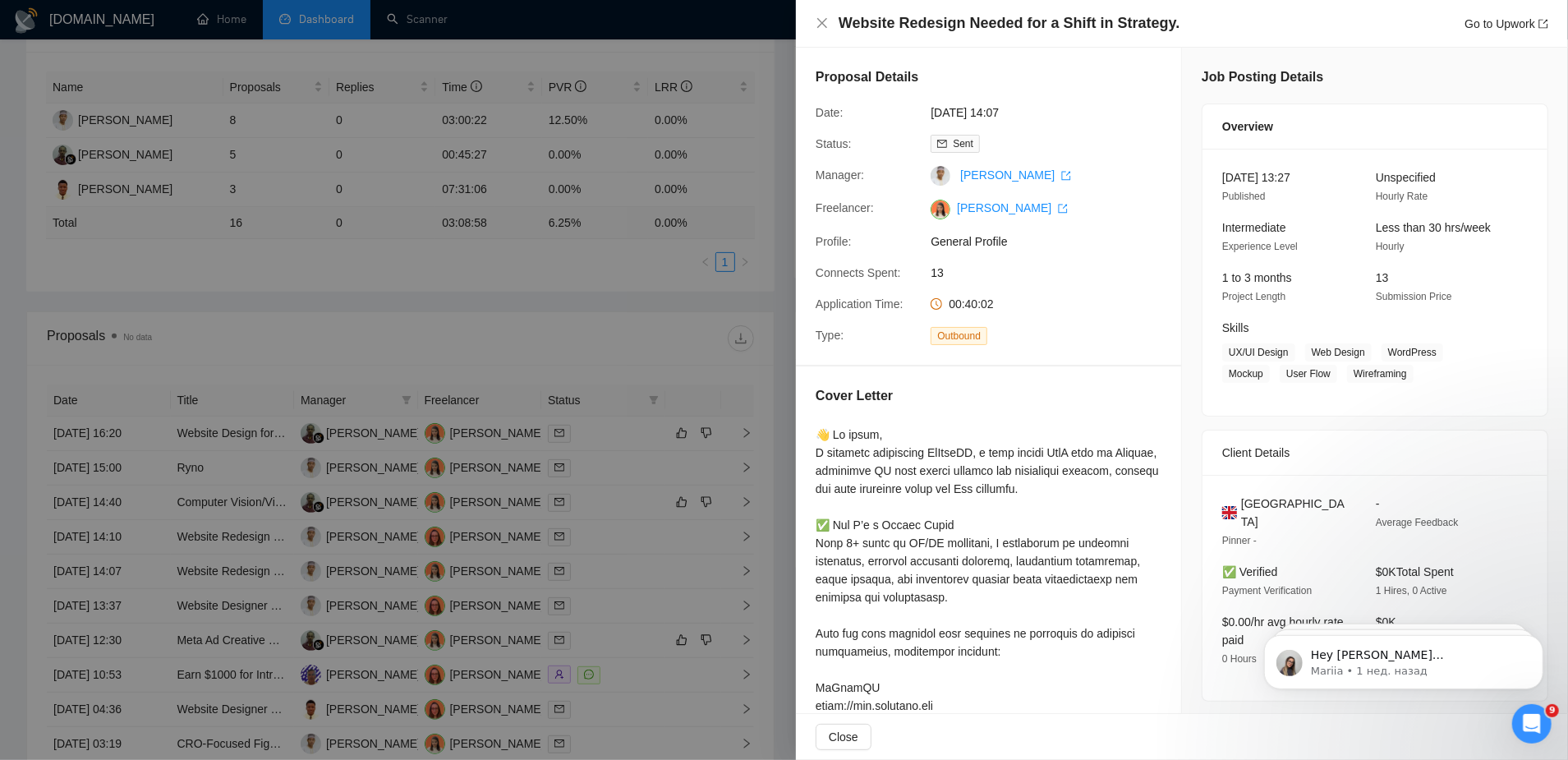
click at [279, 508] on div at bounding box center [784, 380] width 1568 height 760
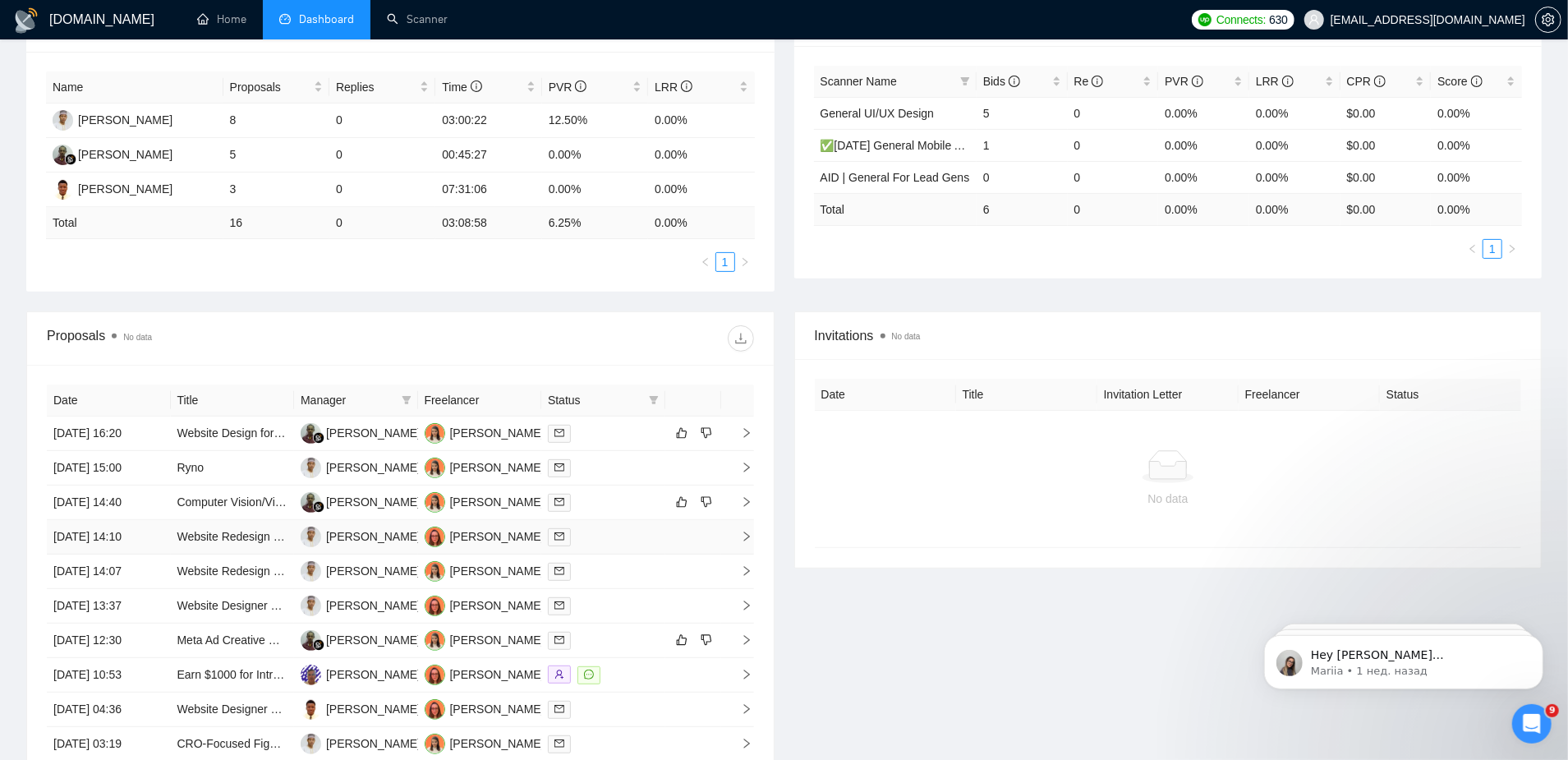
click at [276, 520] on td "Website Redesign Needed for a Shift in Strategy." at bounding box center [233, 536] width 124 height 34
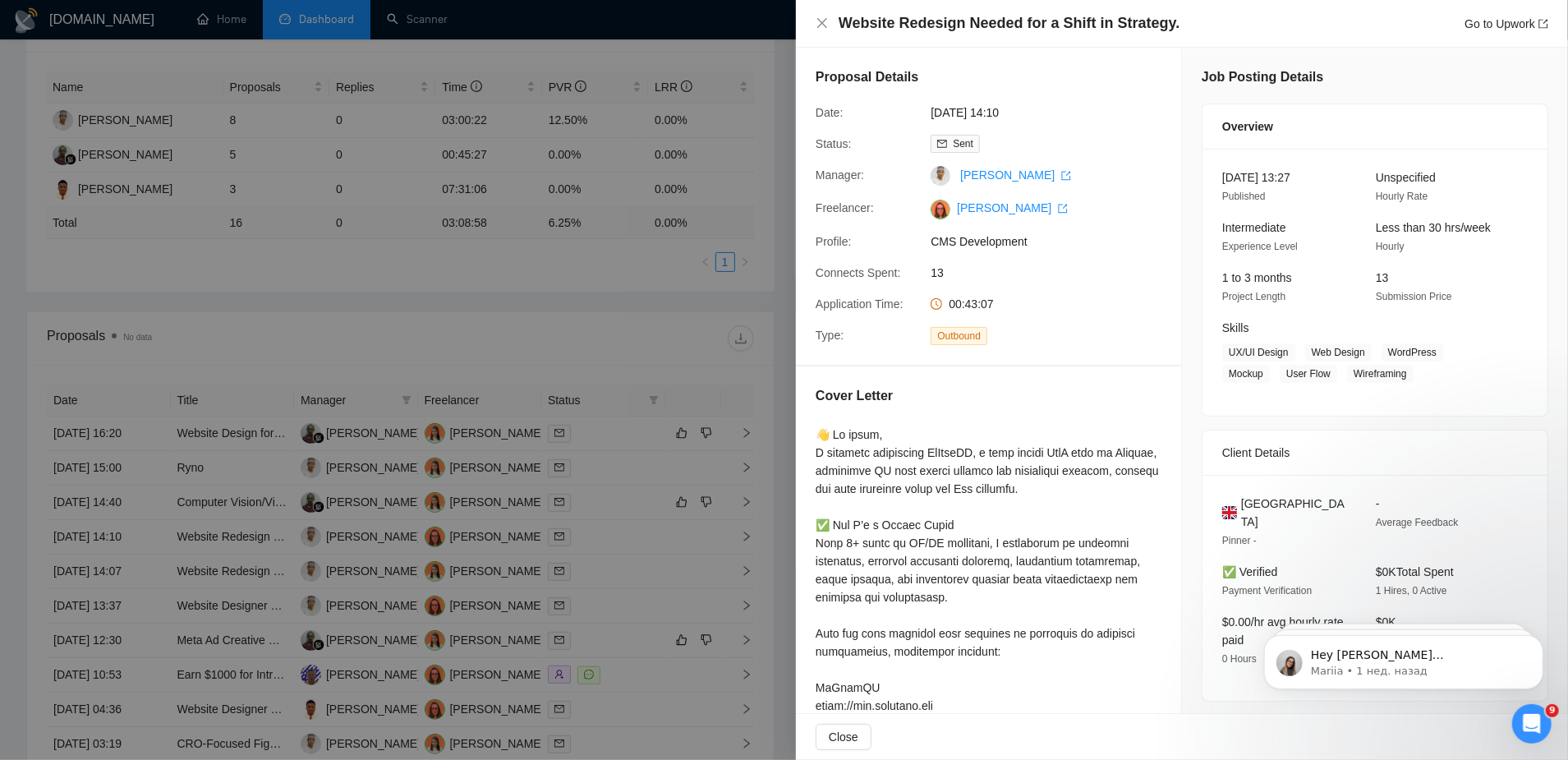
click at [277, 545] on div at bounding box center [784, 380] width 1568 height 760
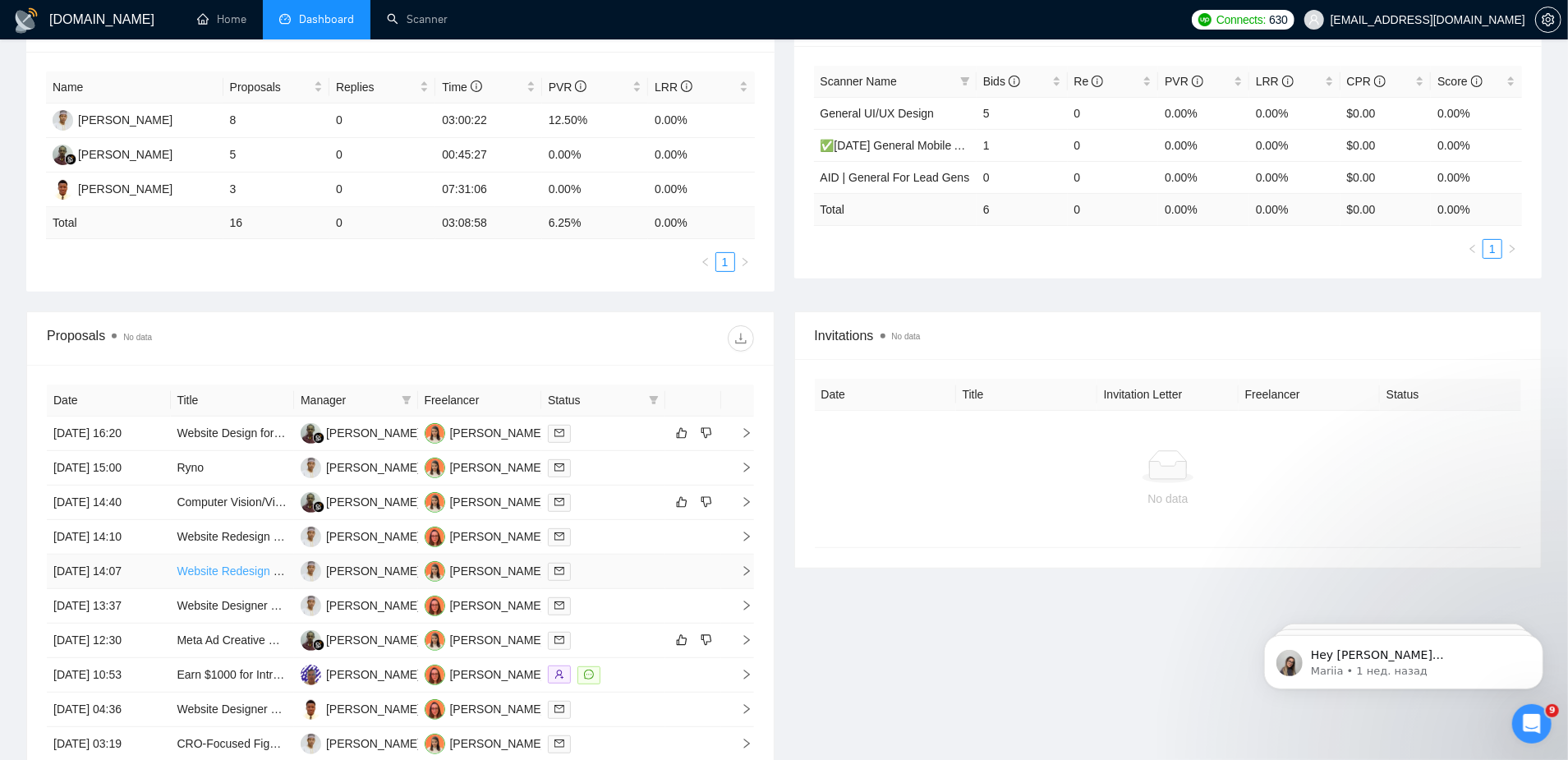
click at [271, 565] on link "Website Redesign Needed for a Shift in Strategy." at bounding box center [302, 571] width 249 height 13
